Goal: Task Accomplishment & Management: Complete application form

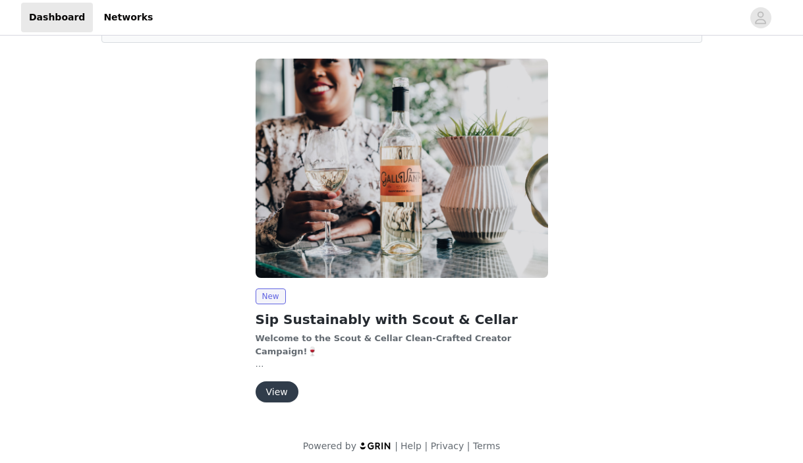
scroll to position [94, 0]
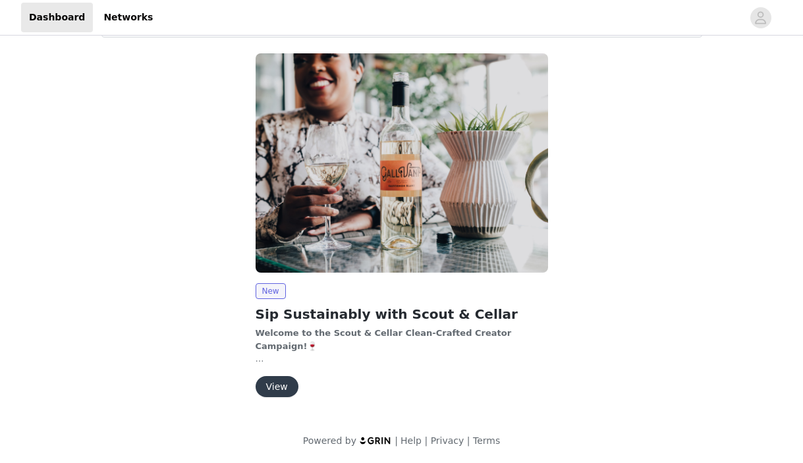
click at [276, 384] on button "View" at bounding box center [277, 386] width 43 height 21
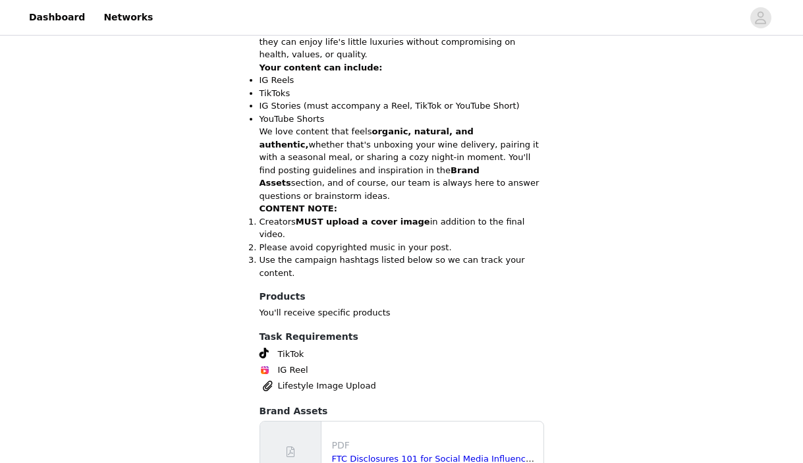
scroll to position [577, 0]
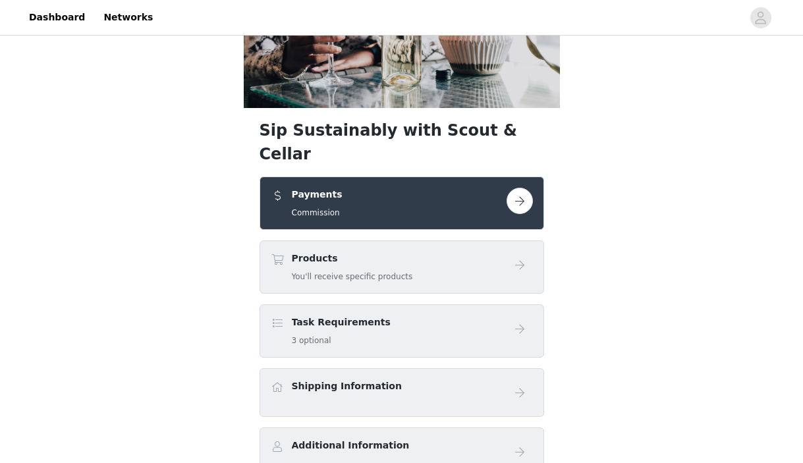
scroll to position [152, 0]
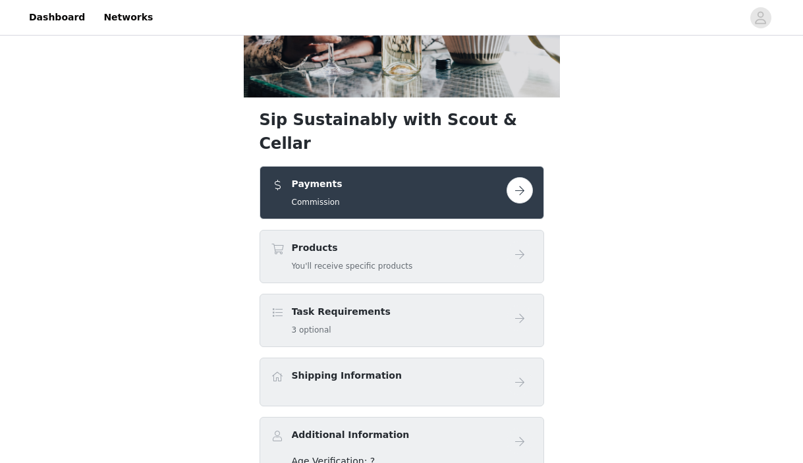
click at [511, 177] on button "button" at bounding box center [520, 190] width 26 height 26
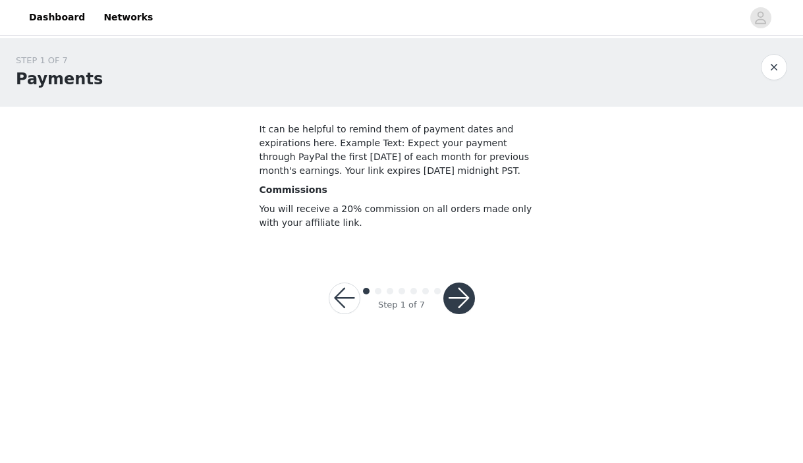
click at [465, 297] on button "button" at bounding box center [460, 299] width 32 height 32
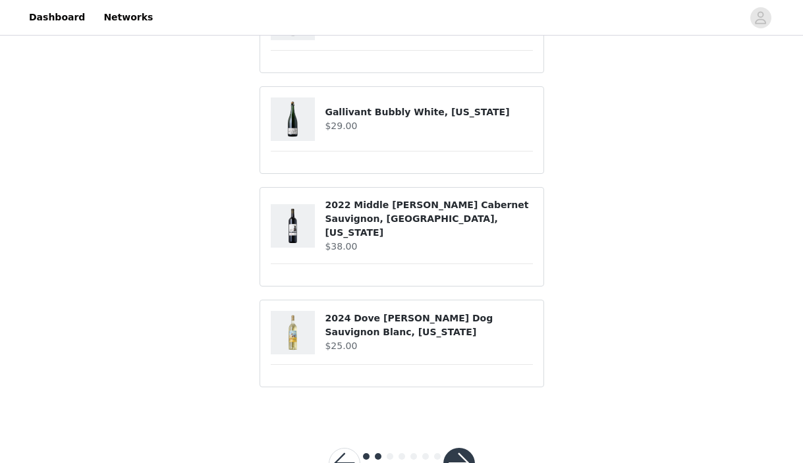
scroll to position [196, 0]
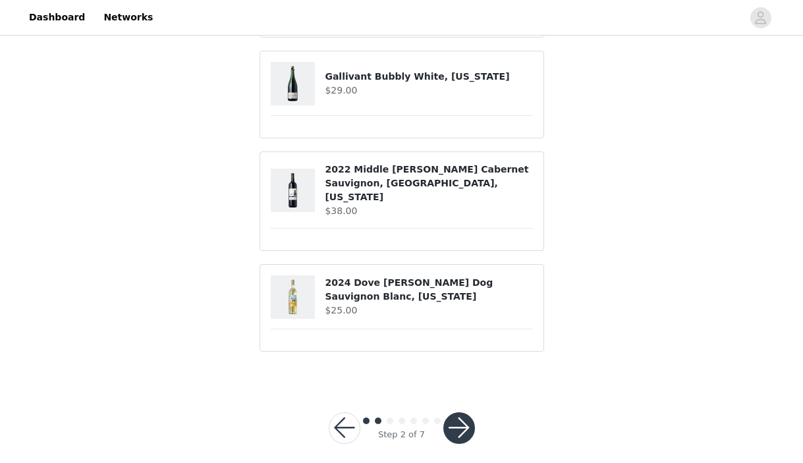
click at [337, 264] on article "2024 Dove [PERSON_NAME] Dog Sauvignon Blanc, [US_STATE] $25.00" at bounding box center [402, 308] width 285 height 88
click at [335, 278] on h4 "2024 Dove Hunt Dog Sauvignon Blanc, California" at bounding box center [429, 290] width 208 height 28
click at [467, 413] on button "button" at bounding box center [460, 429] width 32 height 32
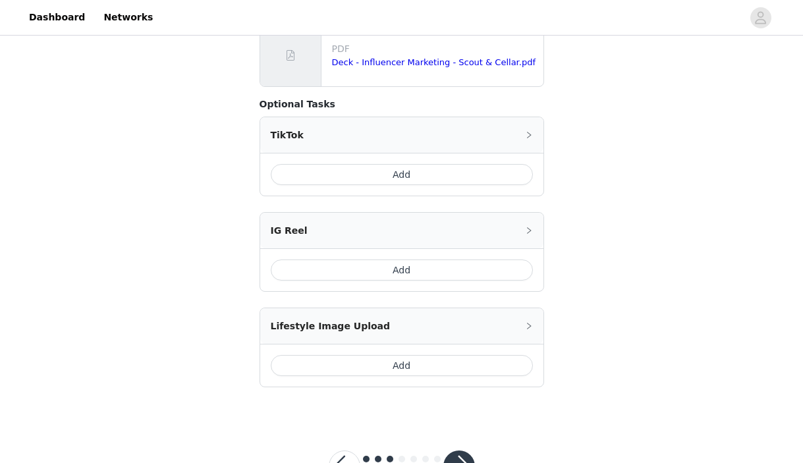
scroll to position [405, 0]
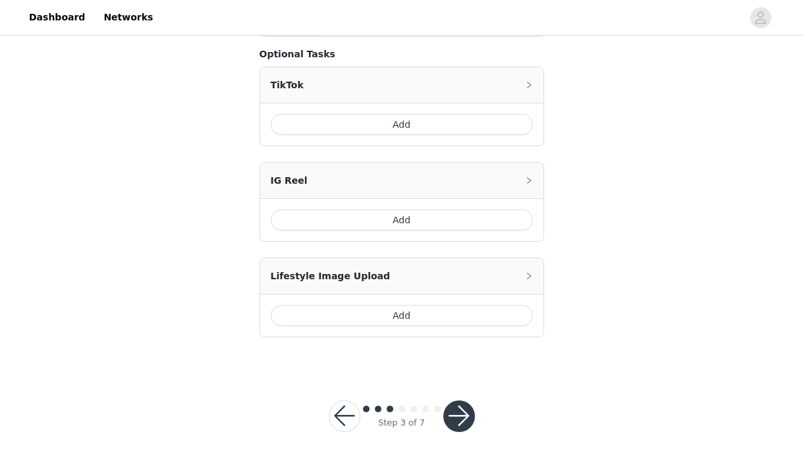
click at [459, 412] on button "button" at bounding box center [460, 417] width 32 height 32
click at [465, 419] on button "button" at bounding box center [460, 417] width 32 height 32
click at [453, 419] on button "button" at bounding box center [460, 417] width 32 height 32
click at [444, 312] on button "Add" at bounding box center [402, 315] width 262 height 21
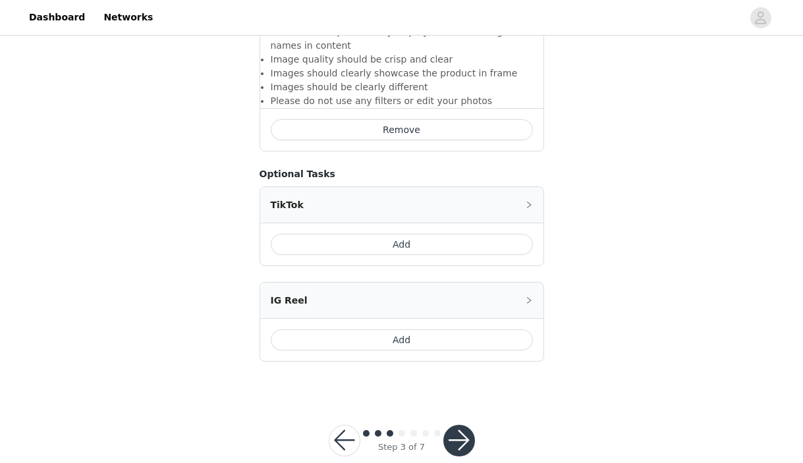
scroll to position [571, 0]
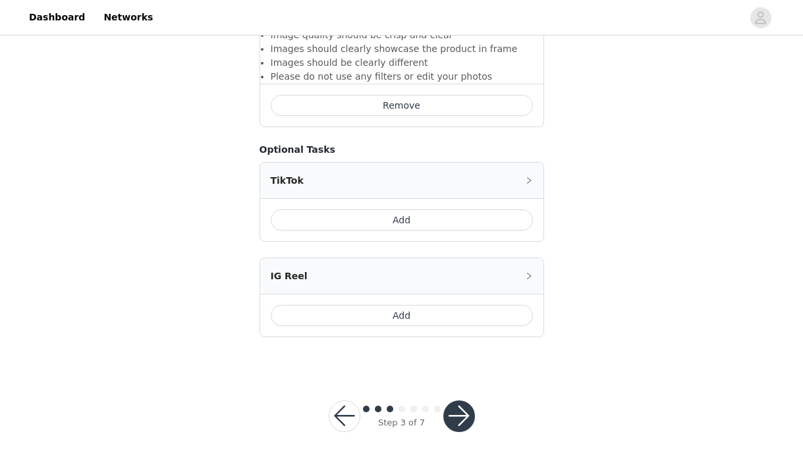
click at [467, 415] on button "button" at bounding box center [460, 417] width 32 height 32
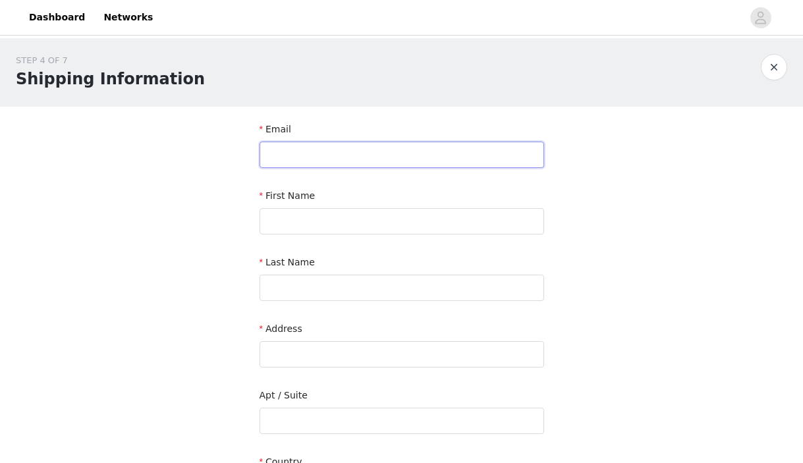
click at [403, 151] on input "text" at bounding box center [402, 155] width 285 height 26
type input "[EMAIL_ADDRESS][DOMAIN_NAME]"
type input "[PERSON_NAME]"
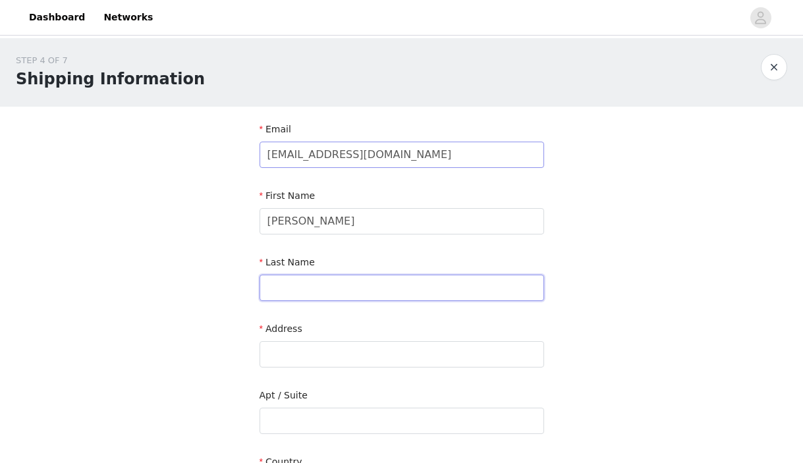
type input "[PERSON_NAME]"
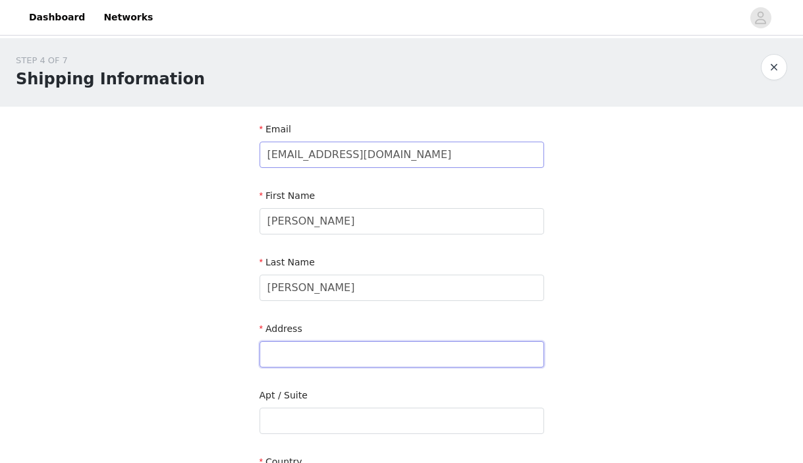
type input "449 East 14th St 7D"
type input "[US_STATE]"
type input "10009"
type input "7162386851"
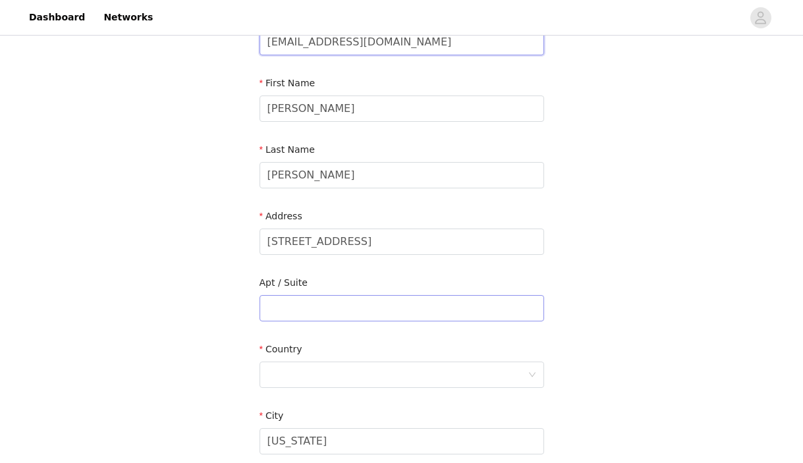
scroll to position [126, 0]
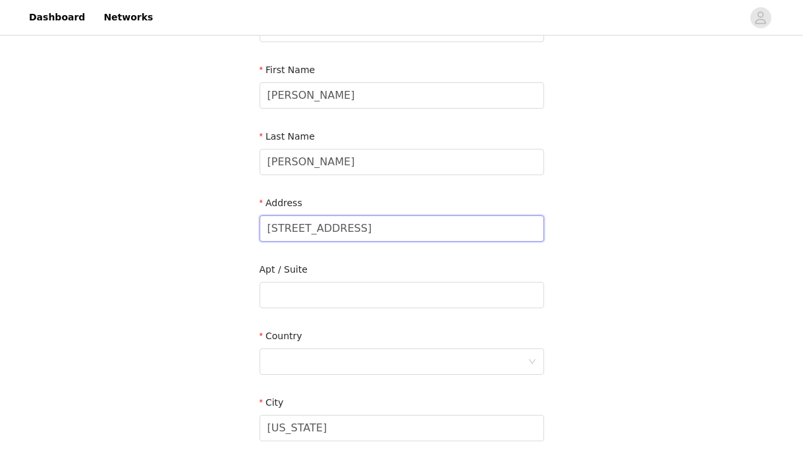
click at [376, 236] on input "449 East 14th St 7D" at bounding box center [402, 229] width 285 height 26
type input "[STREET_ADDRESS]"
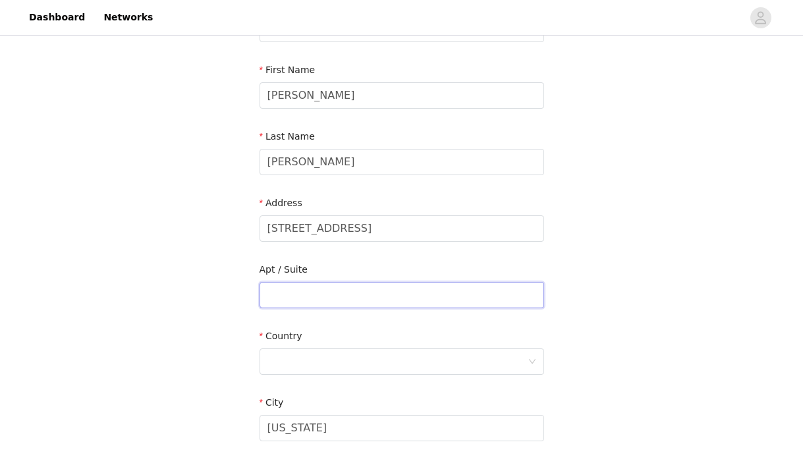
click at [303, 290] on input "text" at bounding box center [402, 295] width 285 height 26
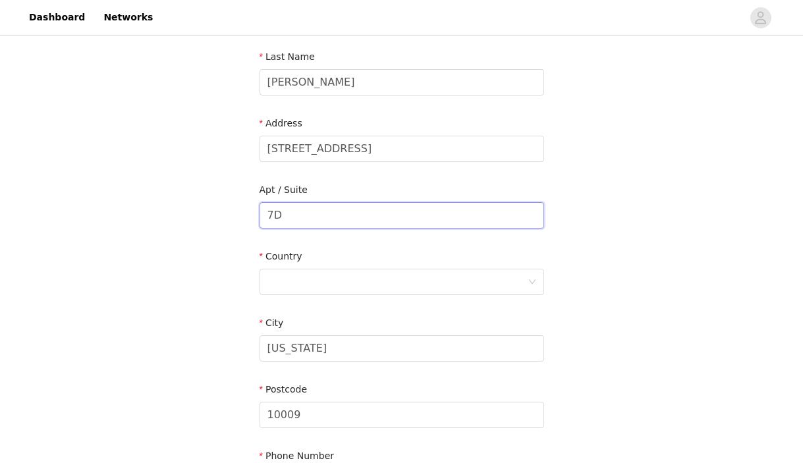
scroll to position [254, 0]
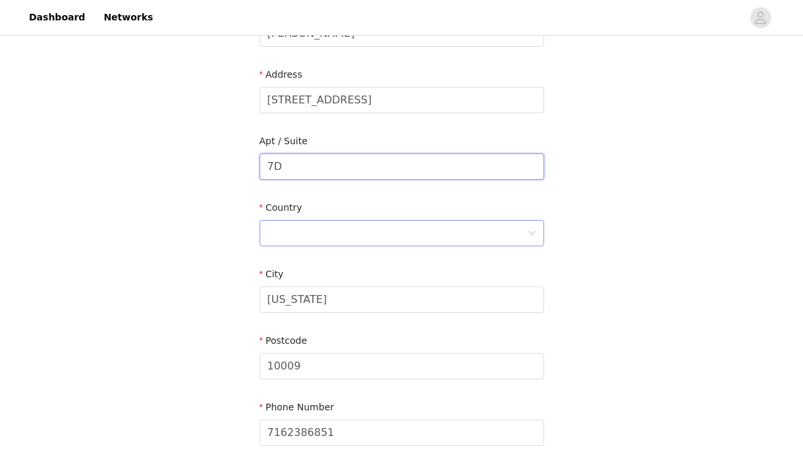
type input "7D"
click at [434, 224] on div at bounding box center [398, 233] width 260 height 25
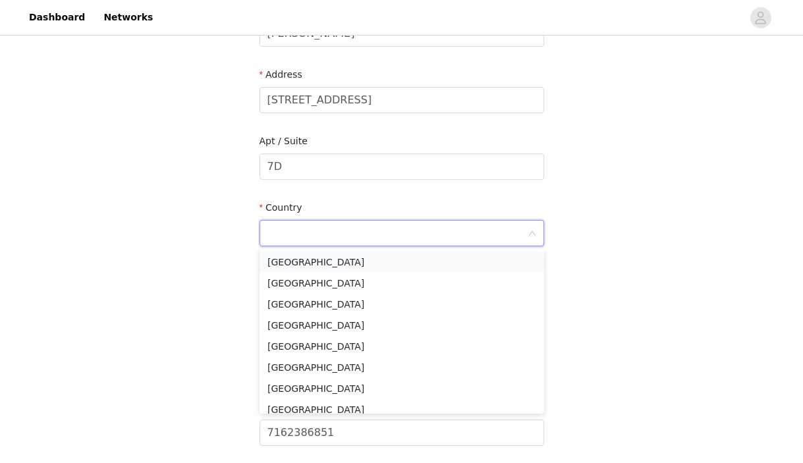
click at [400, 259] on li "[GEOGRAPHIC_DATA]" at bounding box center [402, 262] width 285 height 21
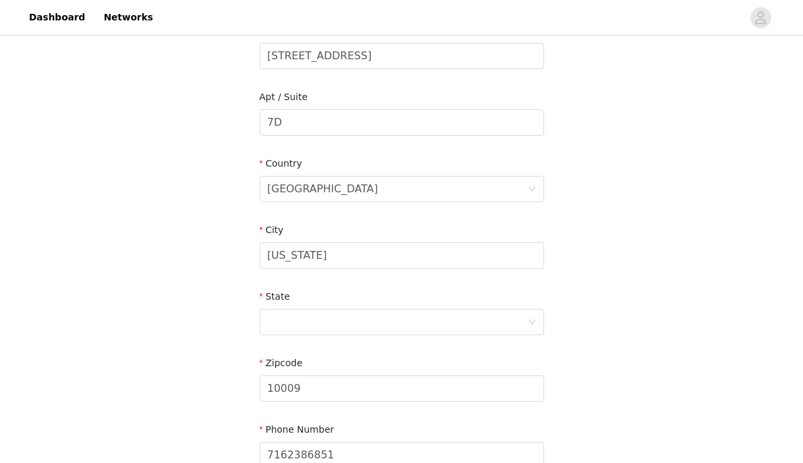
scroll to position [314, 0]
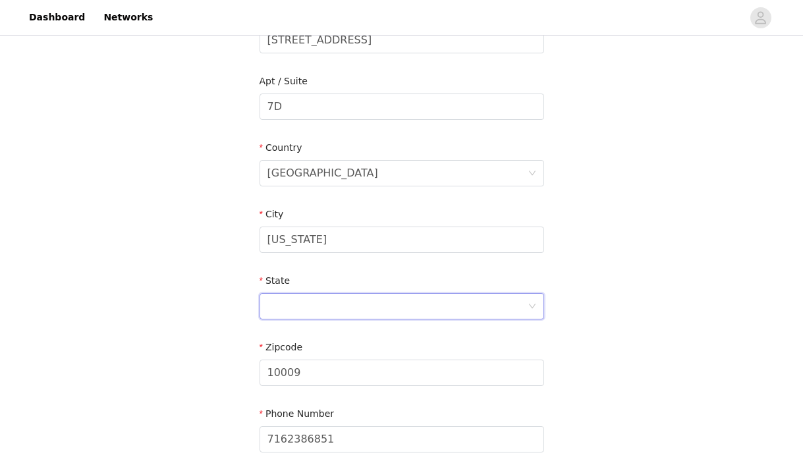
click at [347, 313] on div at bounding box center [398, 306] width 260 height 25
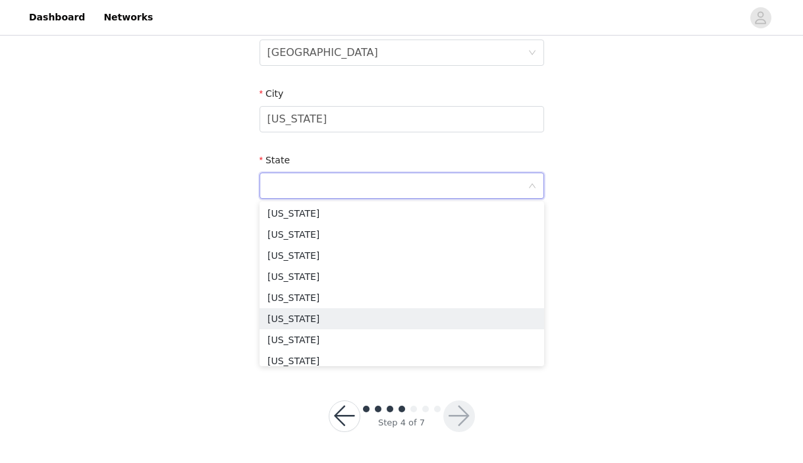
scroll to position [795, 0]
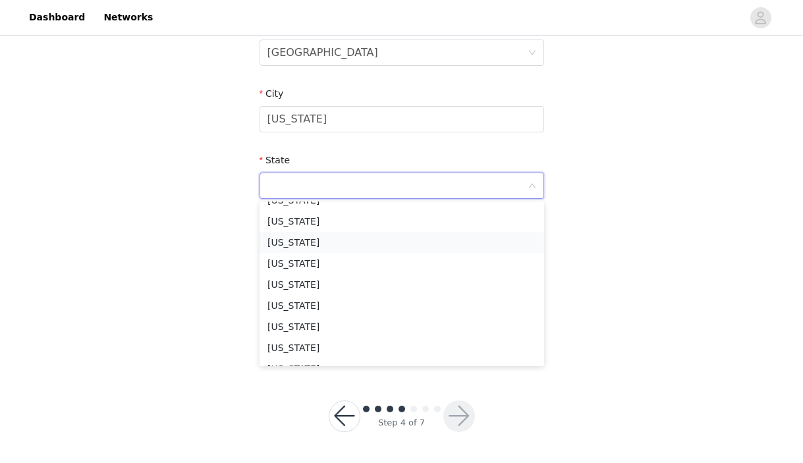
click at [340, 242] on li "[US_STATE]" at bounding box center [402, 242] width 285 height 21
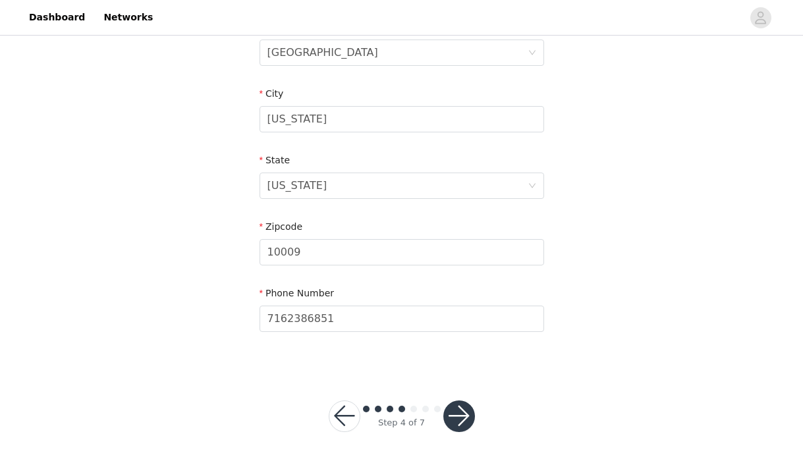
click at [460, 418] on button "button" at bounding box center [460, 417] width 32 height 32
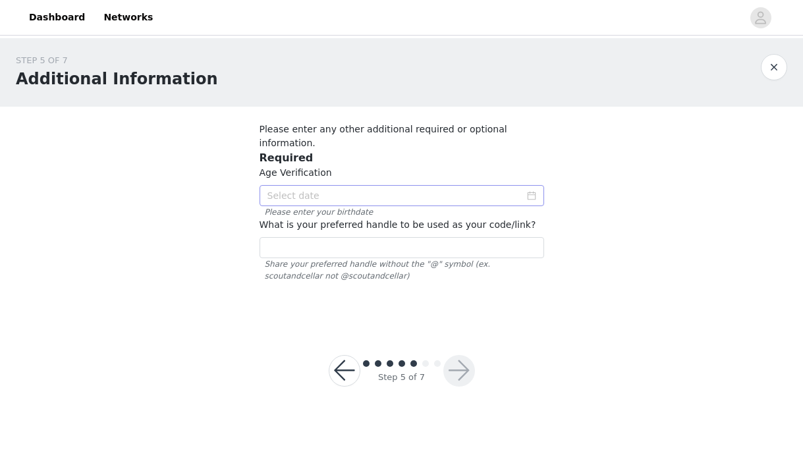
click at [534, 191] on icon "icon: calendar" at bounding box center [531, 195] width 9 height 9
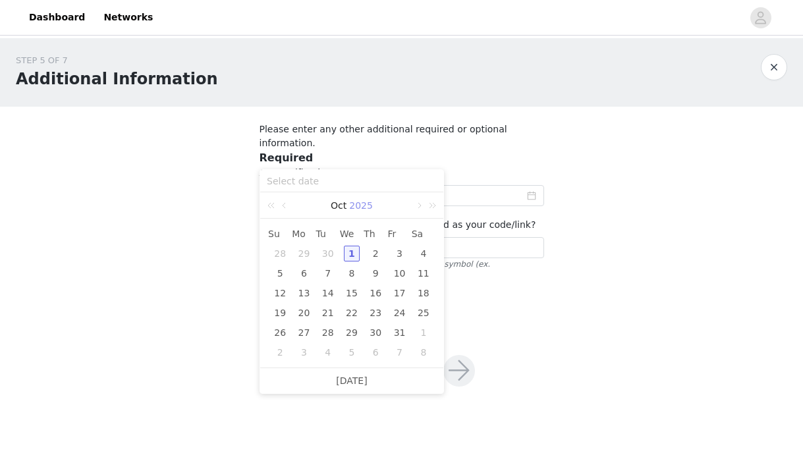
click at [357, 210] on link "2025" at bounding box center [361, 205] width 26 height 26
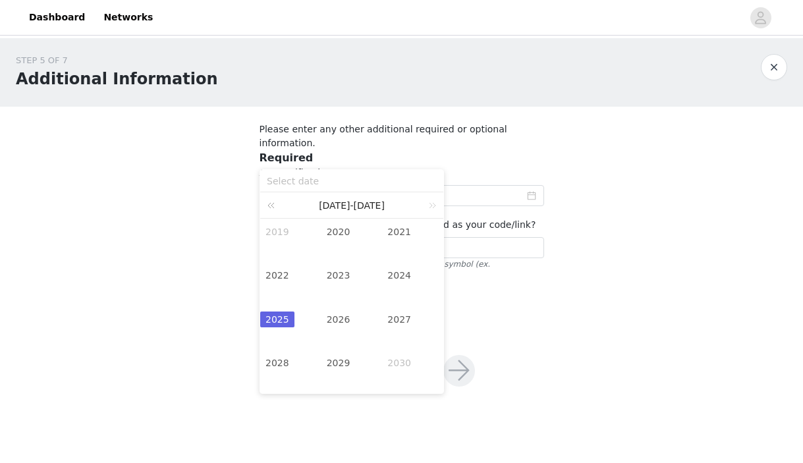
click at [272, 202] on link at bounding box center [273, 205] width 17 height 26
click at [337, 238] on link "2000" at bounding box center [339, 232] width 34 height 16
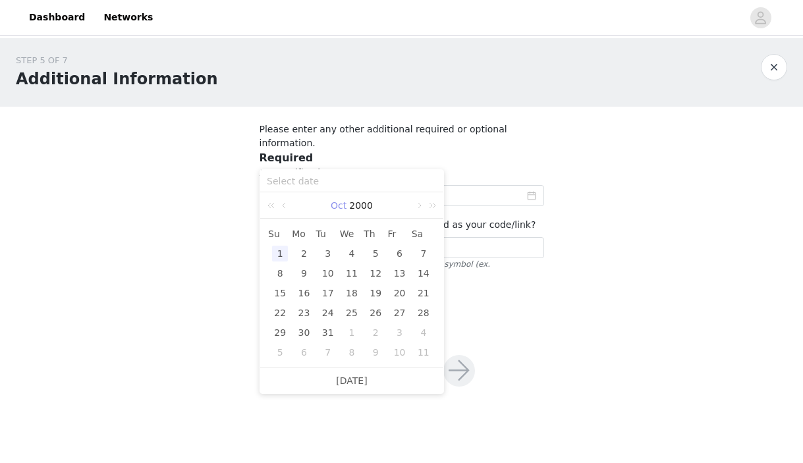
click at [345, 207] on link "Oct" at bounding box center [339, 205] width 18 height 26
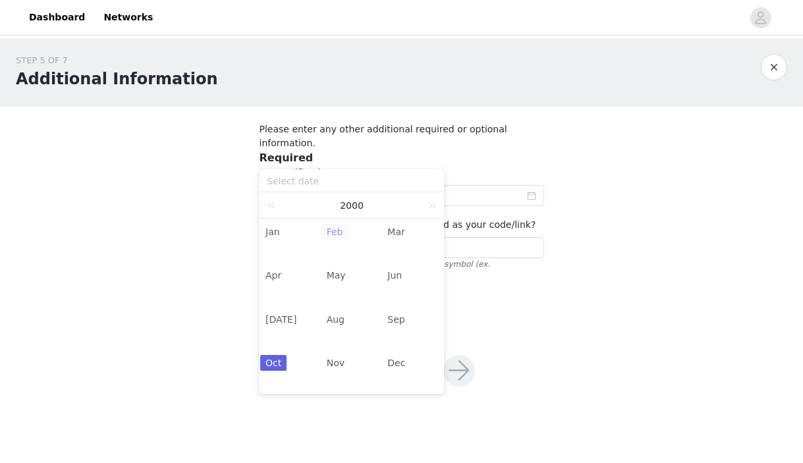
click at [330, 228] on link "Feb" at bounding box center [335, 232] width 27 height 16
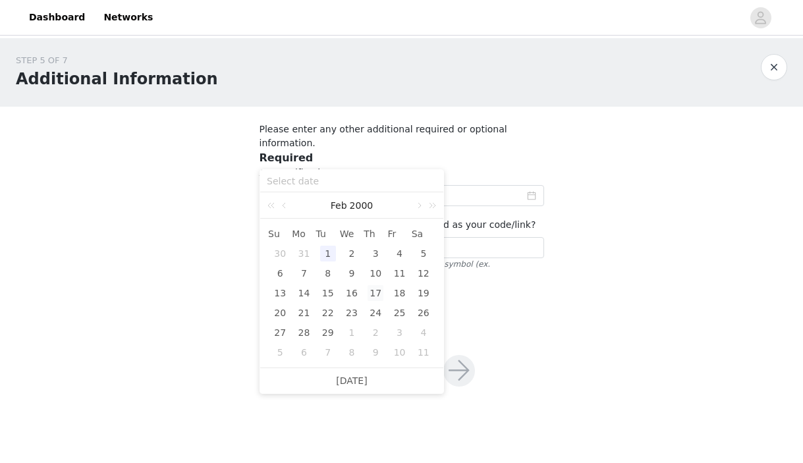
click at [372, 298] on div "17" at bounding box center [376, 293] width 16 height 16
type input "2000-02-17"
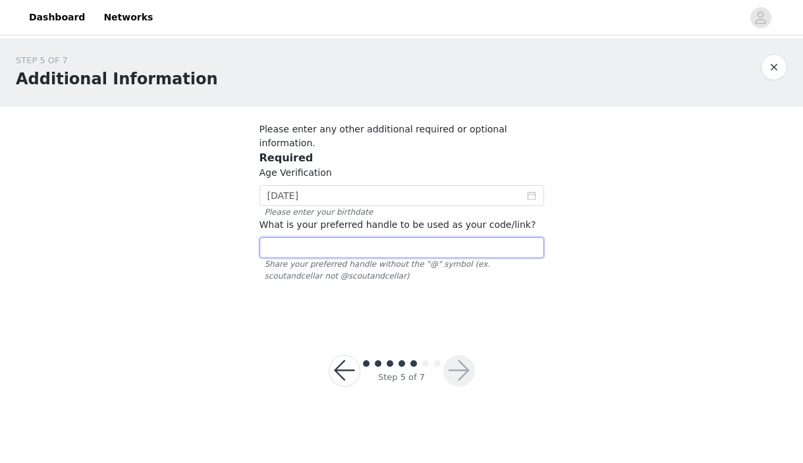
click at [411, 237] on input "text" at bounding box center [402, 247] width 285 height 21
type input "micaelamryan"
click at [465, 355] on button "button" at bounding box center [460, 371] width 32 height 32
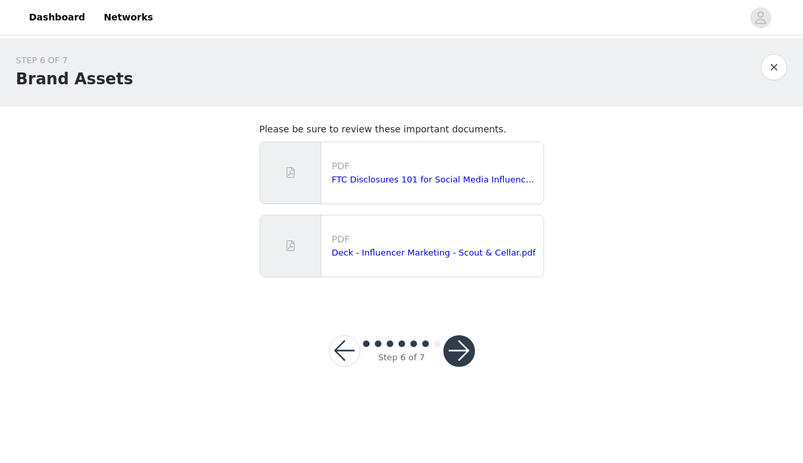
click at [465, 354] on button "button" at bounding box center [460, 351] width 32 height 32
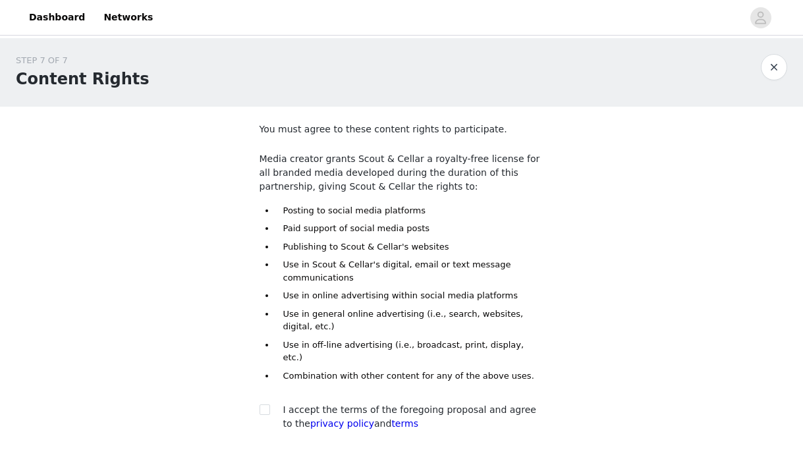
scroll to position [86, 0]
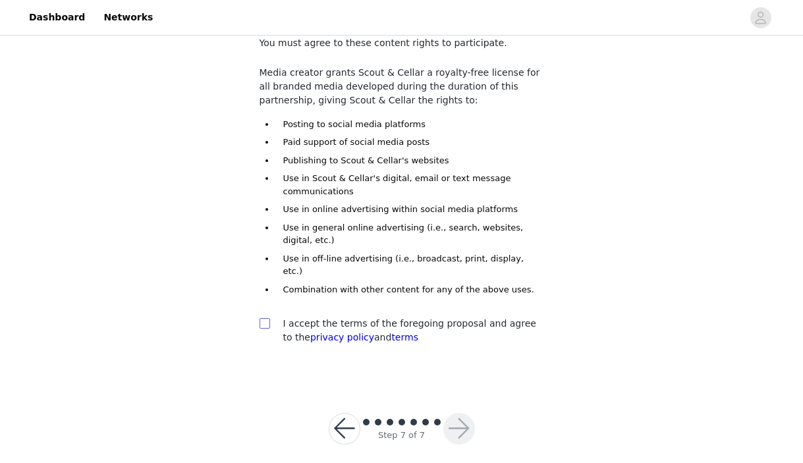
click at [267, 318] on input "checkbox" at bounding box center [264, 322] width 9 height 9
checkbox input "true"
click at [469, 415] on button "button" at bounding box center [460, 429] width 32 height 32
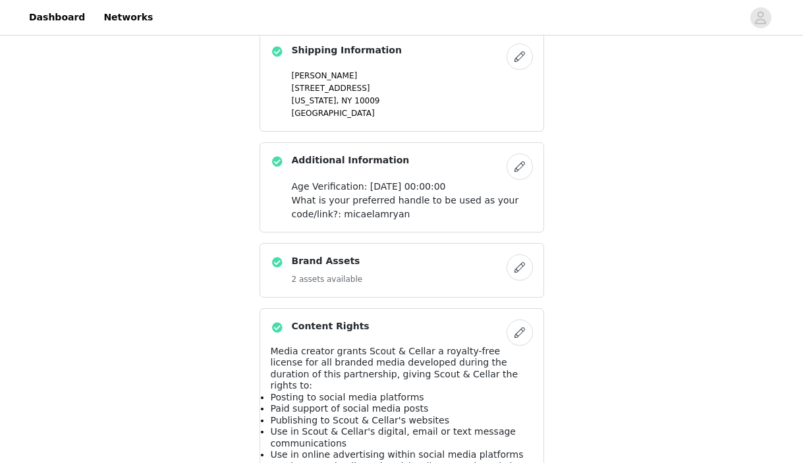
scroll to position [888, 0]
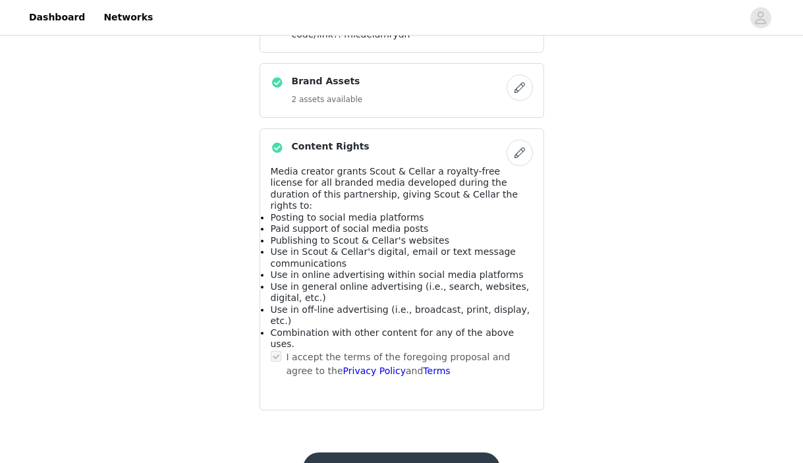
click at [381, 453] on button "Submit Proposal" at bounding box center [401, 469] width 197 height 32
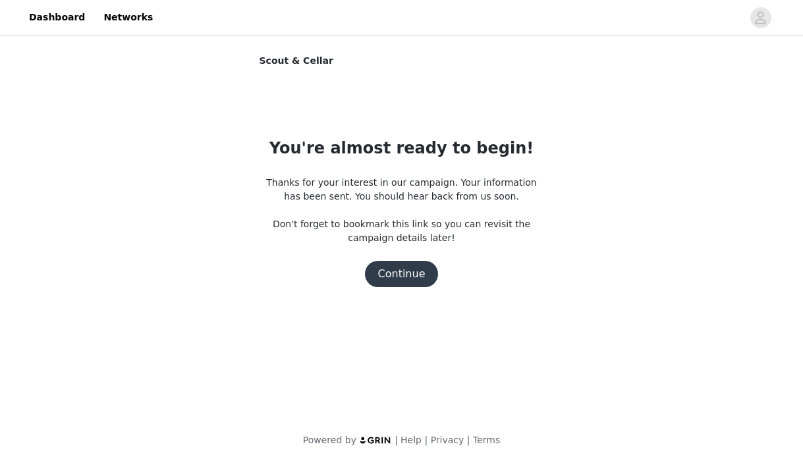
scroll to position [0, 0]
click at [410, 284] on button "Continue" at bounding box center [402, 274] width 74 height 26
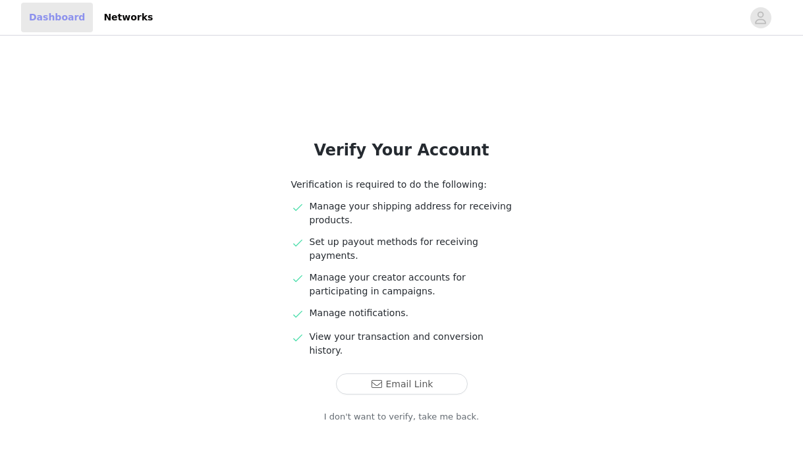
click at [61, 14] on link "Dashboard" at bounding box center [57, 18] width 72 height 30
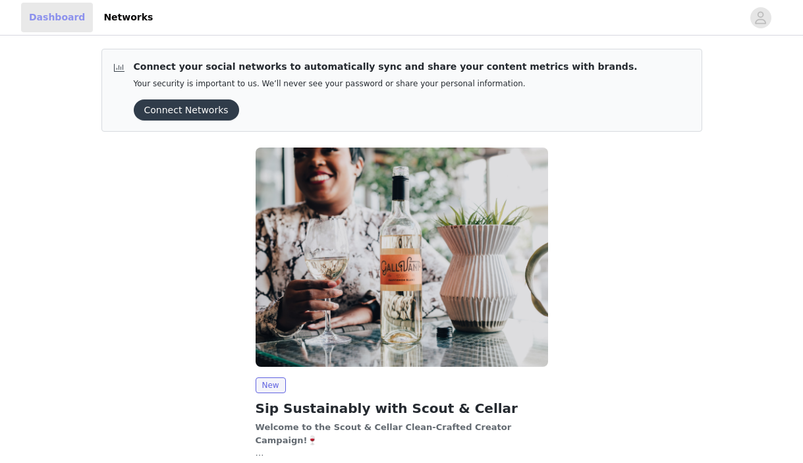
click at [61, 14] on link "Dashboard" at bounding box center [57, 18] width 72 height 30
click at [759, 23] on icon "avatar" at bounding box center [761, 17] width 11 height 13
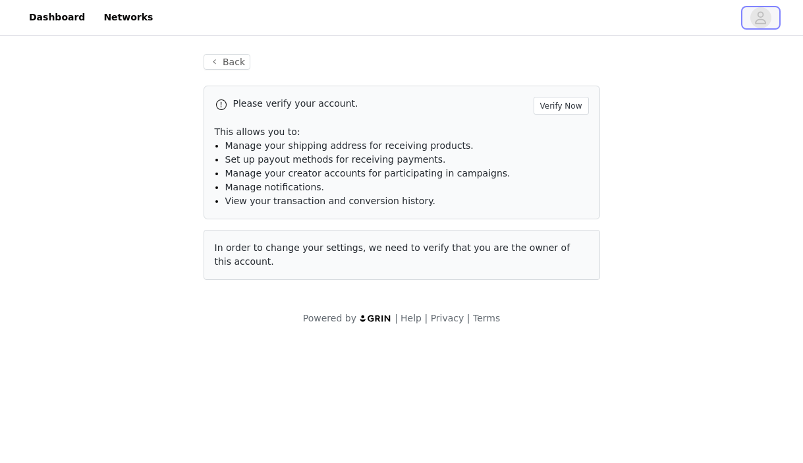
click at [759, 23] on icon "avatar" at bounding box center [761, 17] width 11 height 13
click at [574, 103] on button "Verify Now" at bounding box center [561, 106] width 55 height 18
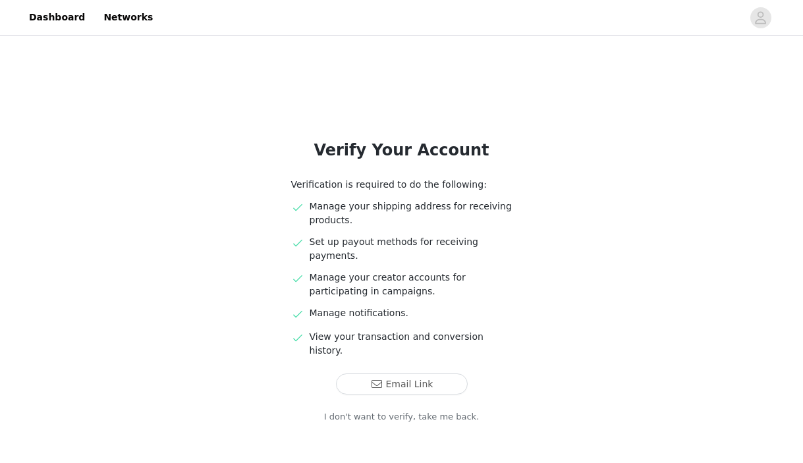
scroll to position [24, 0]
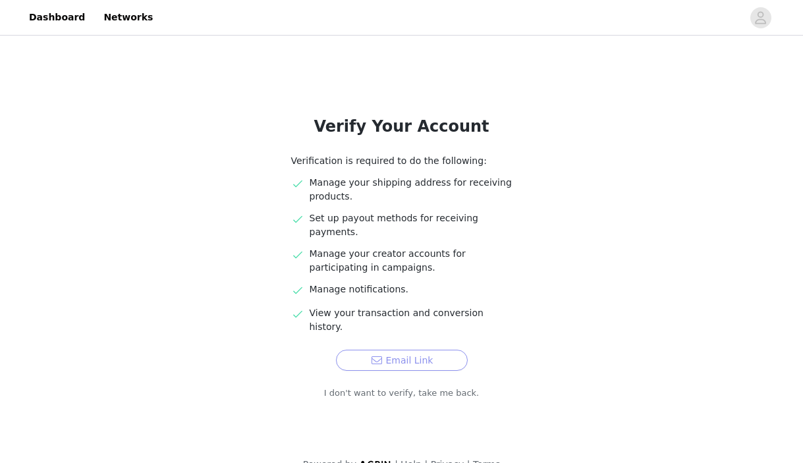
click at [376, 350] on button "Email Link" at bounding box center [402, 360] width 132 height 21
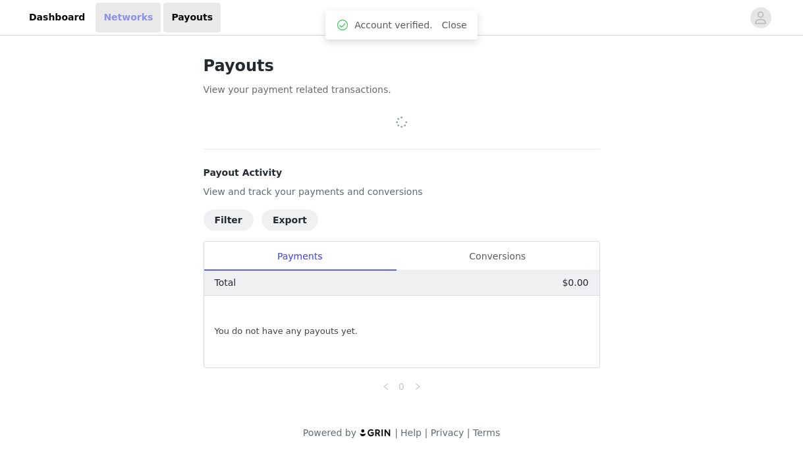
click at [113, 13] on link "Networks" at bounding box center [128, 18] width 65 height 30
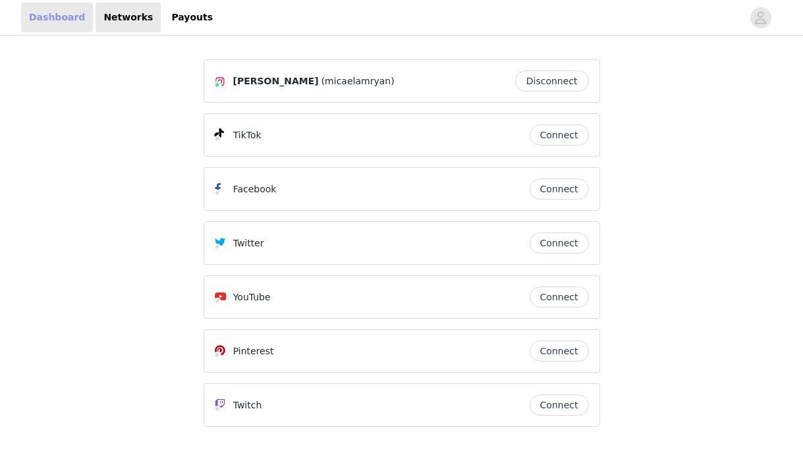
click at [73, 19] on link "Dashboard" at bounding box center [57, 18] width 72 height 30
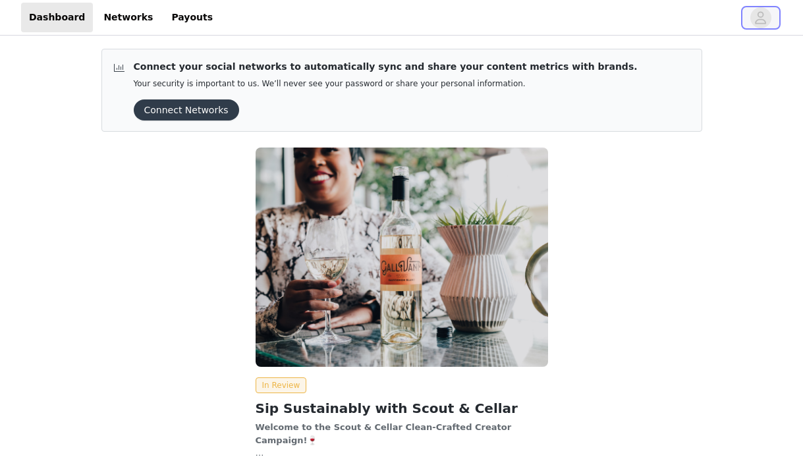
click at [751, 13] on span "button" at bounding box center [761, 17] width 21 height 21
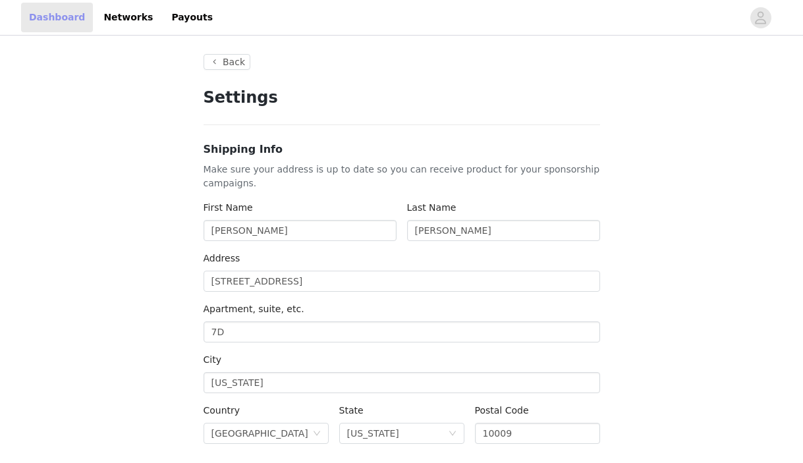
click at [63, 15] on link "Dashboard" at bounding box center [57, 18] width 72 height 30
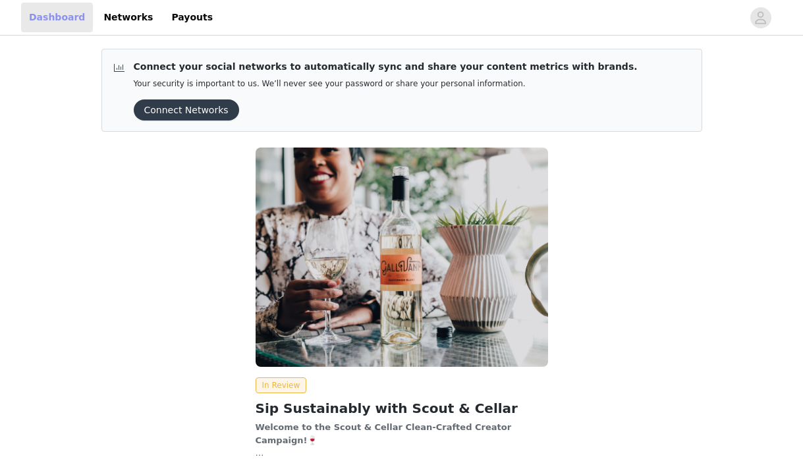
click at [63, 15] on link "Dashboard" at bounding box center [57, 18] width 72 height 30
